Goal: Contribute content

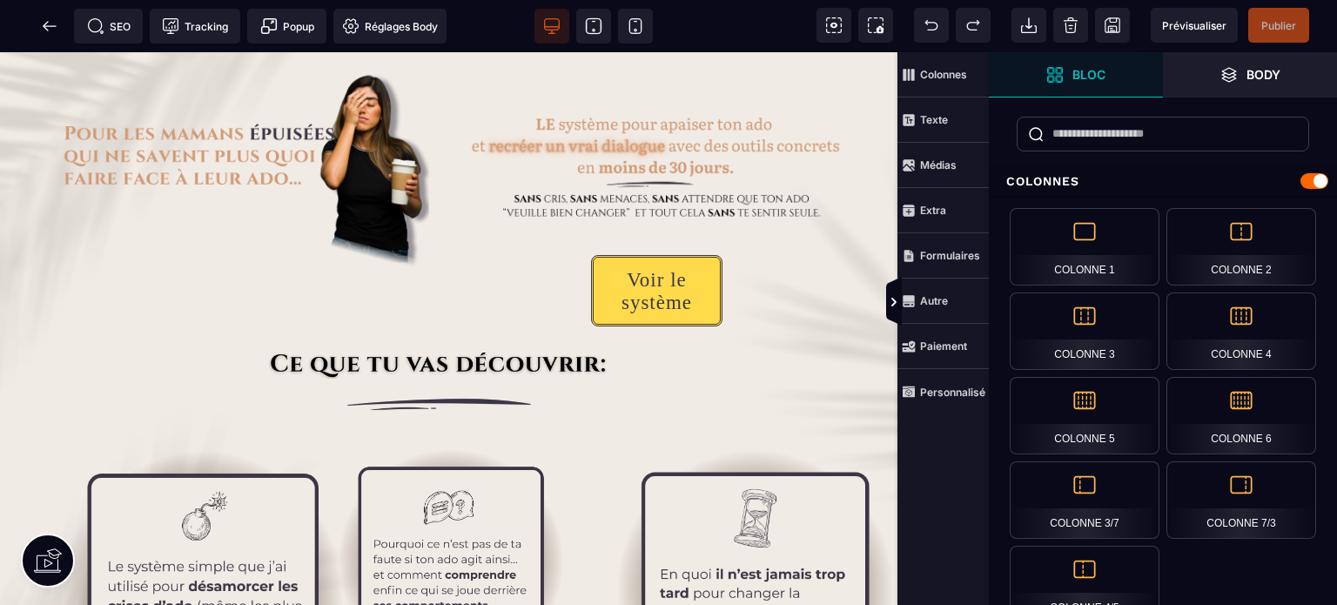
click at [625, 138] on img at bounding box center [656, 166] width 377 height 124
select select
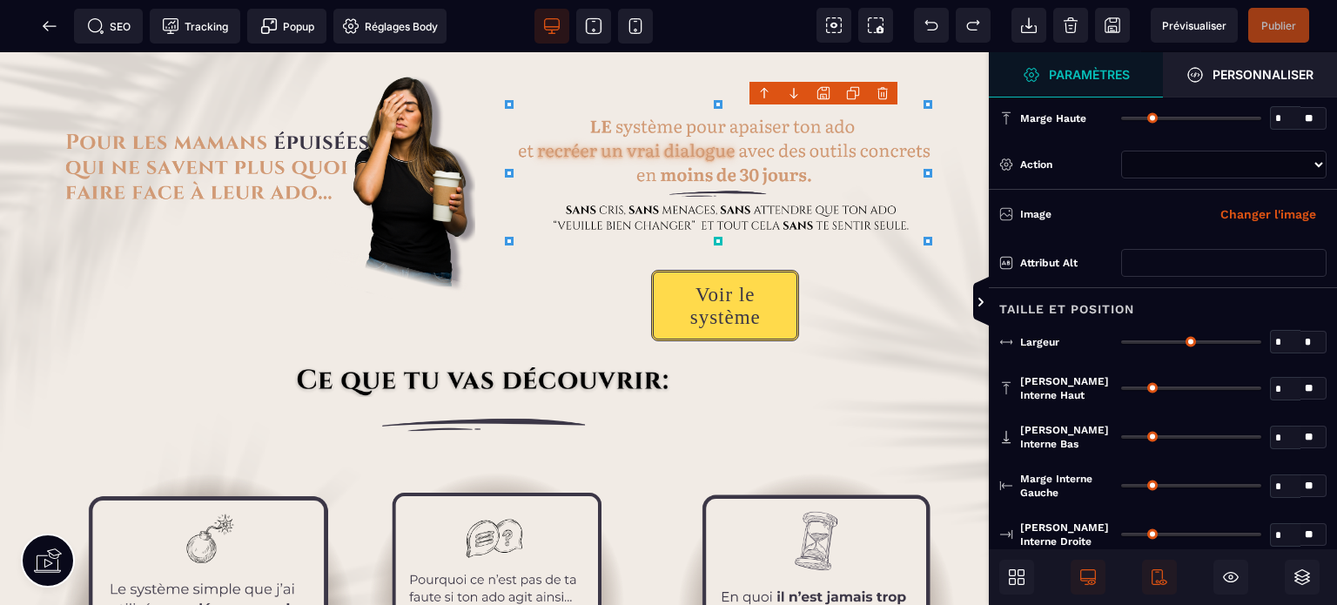
type input "*"
type input "***"
type input "*"
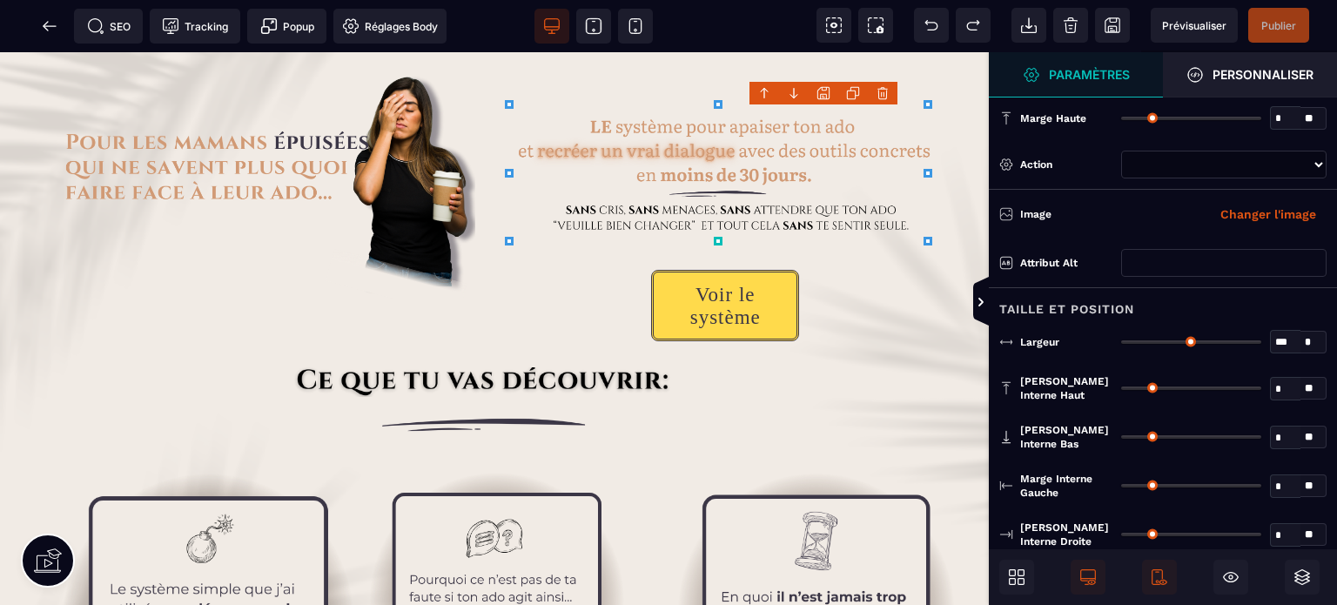
type input "*"
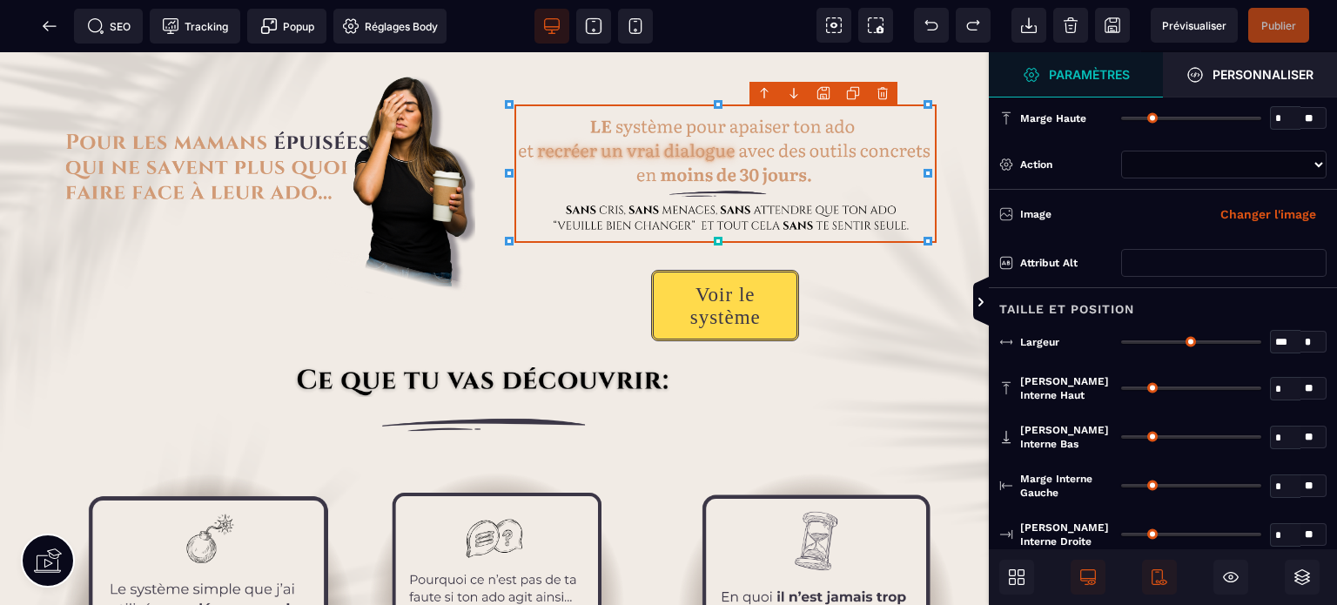
select select
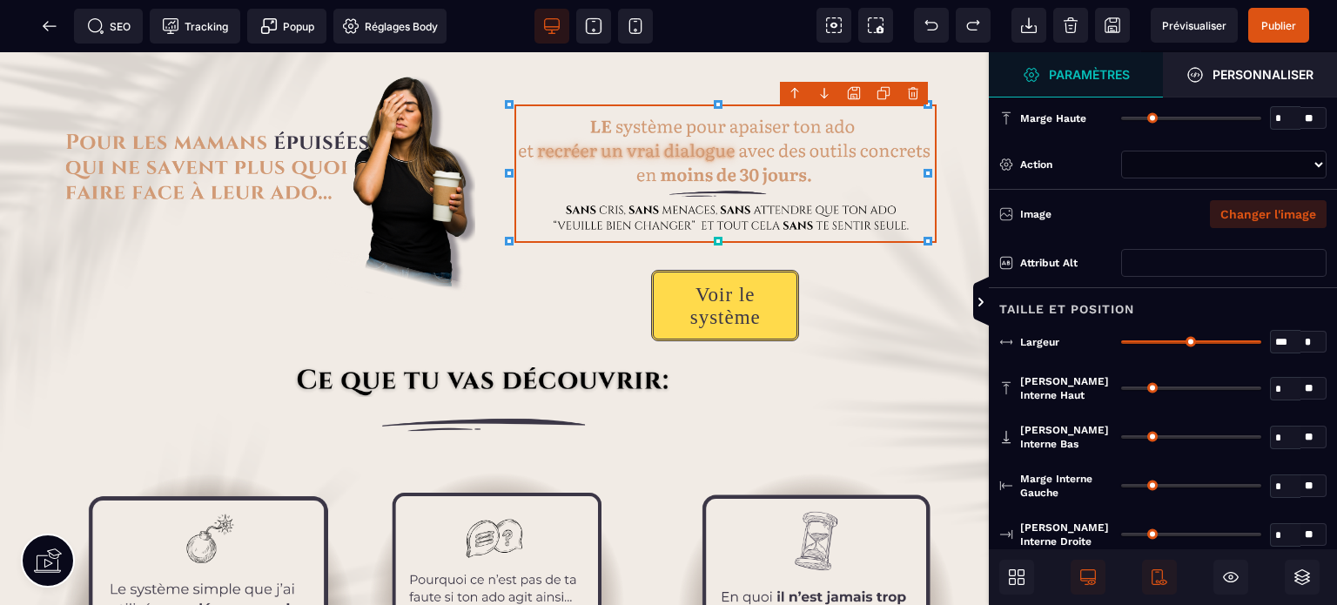
click at [1262, 219] on button "Changer l'image" at bounding box center [1268, 214] width 117 height 28
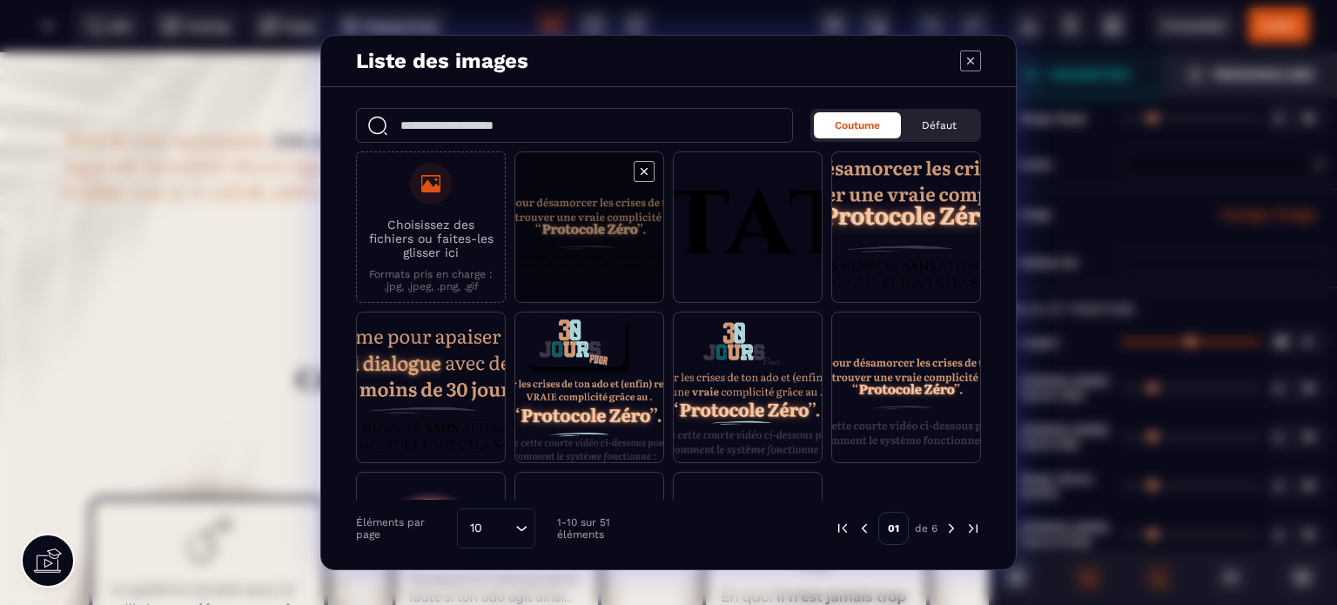
click at [609, 263] on span "Modal window" at bounding box center [589, 228] width 148 height 152
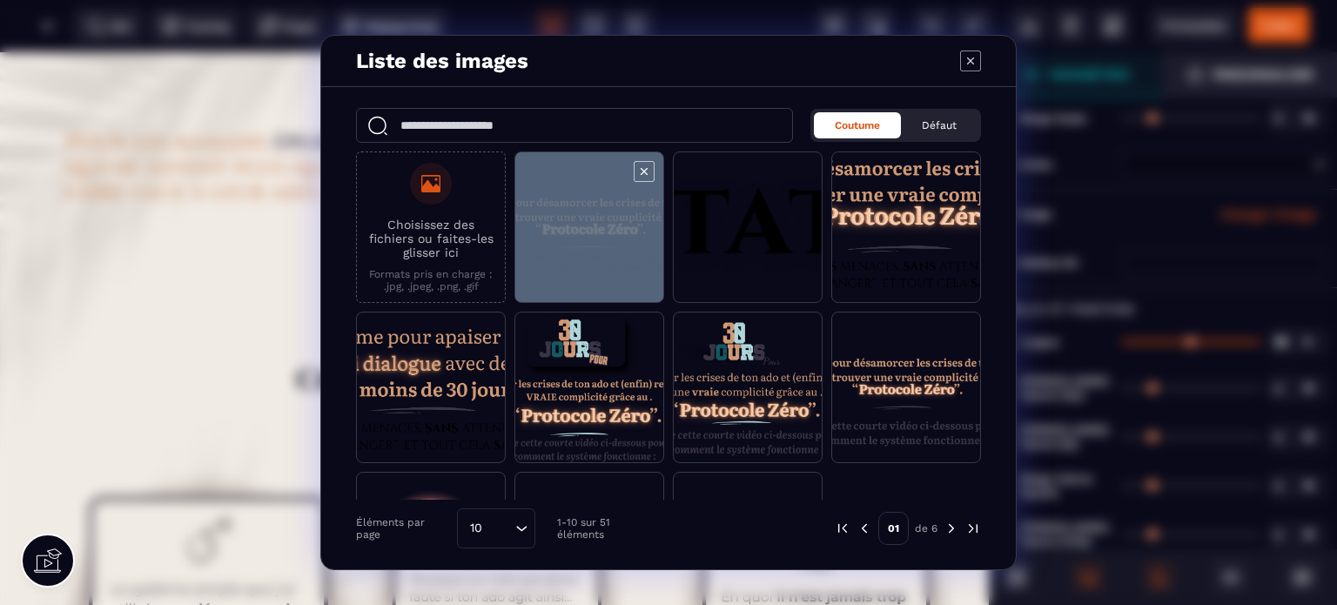
click at [609, 263] on span "Modal window" at bounding box center [589, 228] width 148 height 152
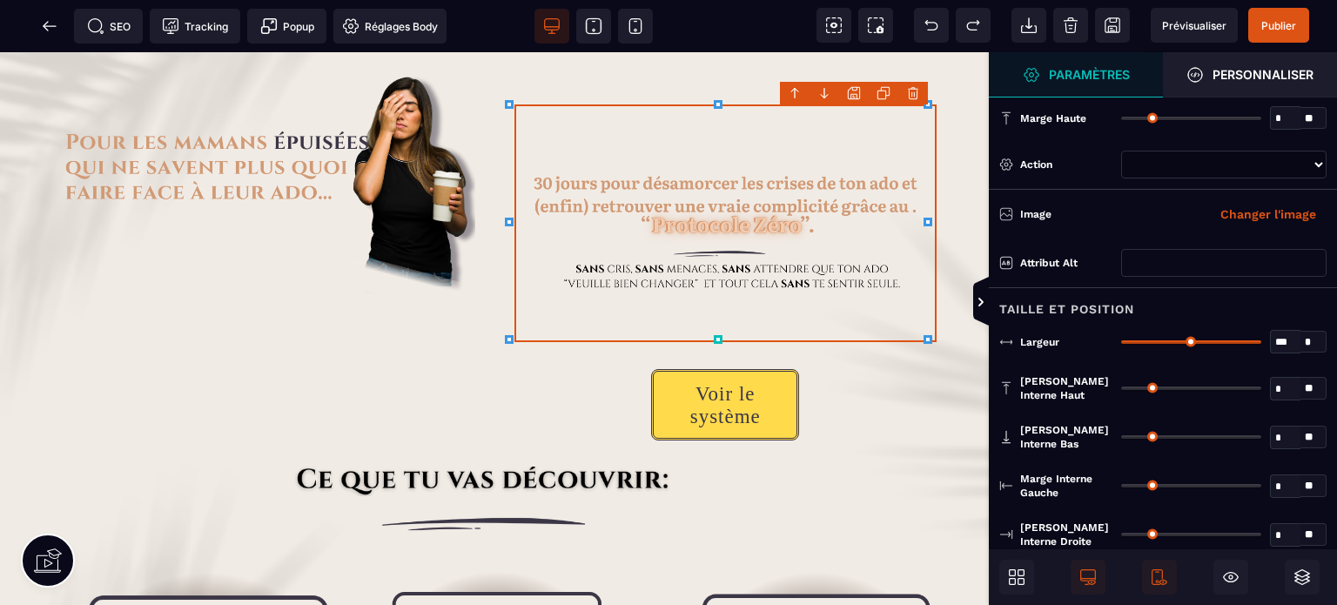
select select
click at [1299, 34] on span "Publier" at bounding box center [1279, 25] width 61 height 35
click at [43, 24] on icon at bounding box center [49, 25] width 17 height 17
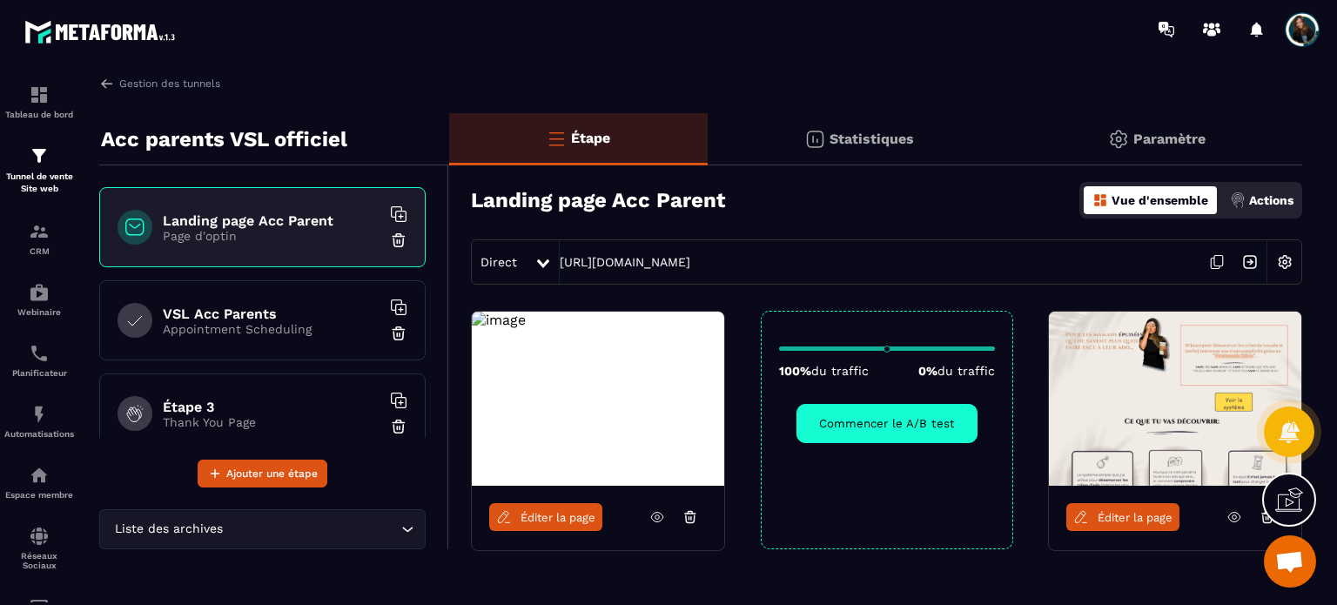
click at [272, 319] on h6 "VSL Acc Parents" at bounding box center [272, 314] width 218 height 17
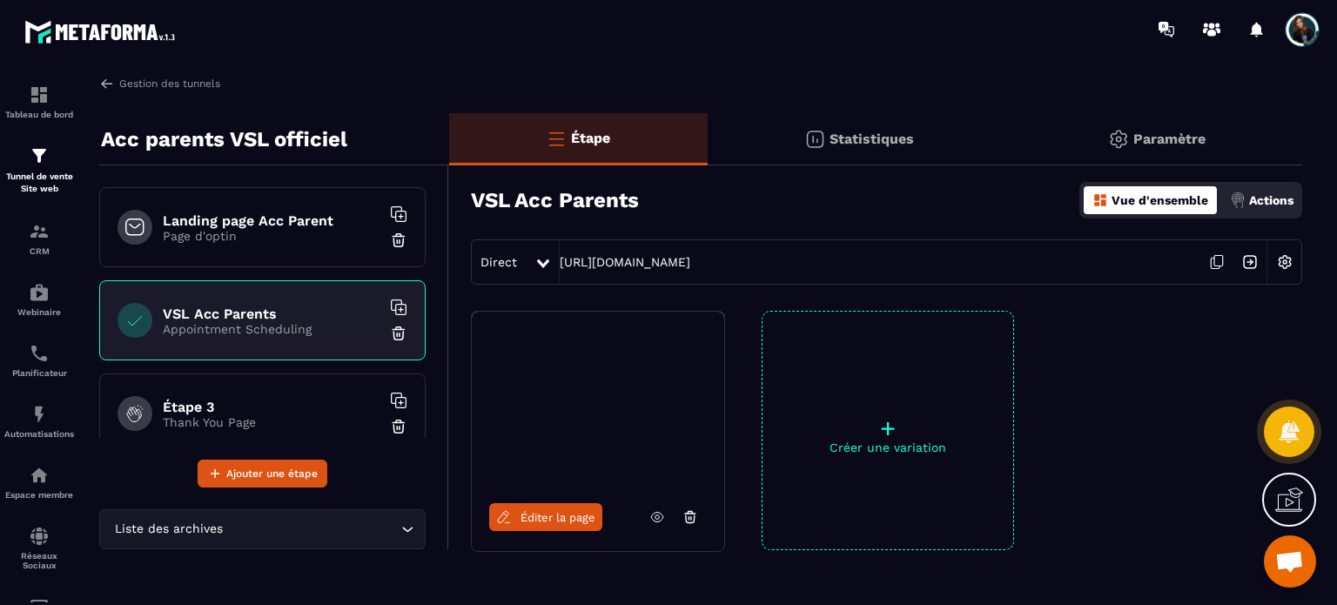
click at [548, 518] on span "Éditer la page" at bounding box center [558, 517] width 75 height 13
